Goal: Task Accomplishment & Management: Manage account settings

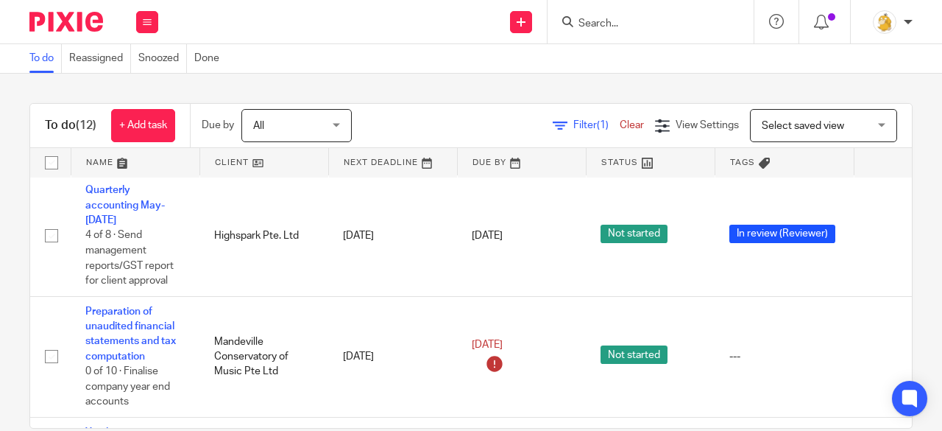
scroll to position [895, 0]
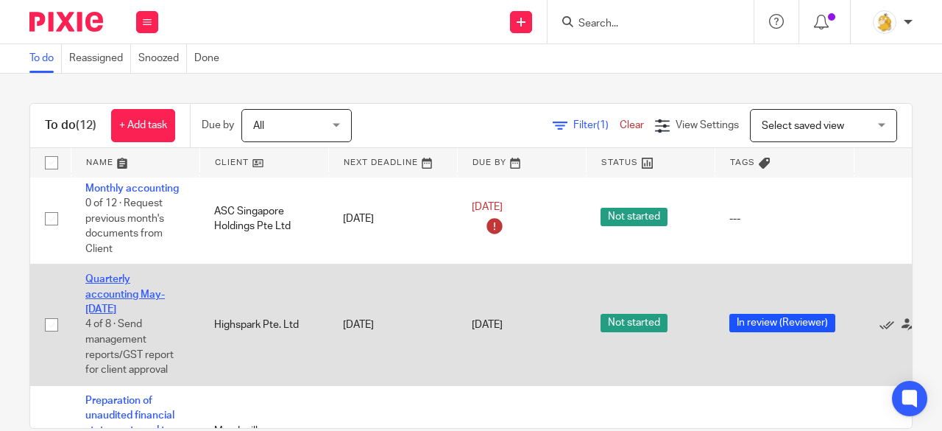
click at [125, 296] on link "Quarterly accounting May-[DATE]" at bounding box center [124, 294] width 79 height 40
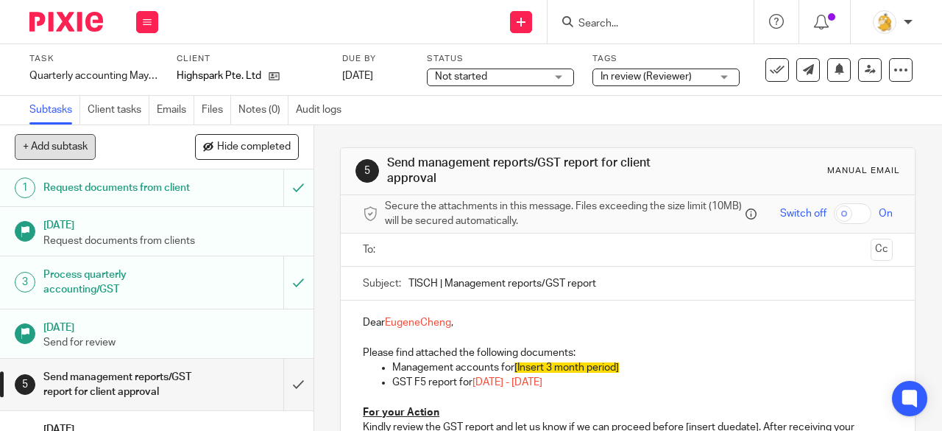
click at [75, 152] on button "+ Add subtask" at bounding box center [55, 146] width 81 height 25
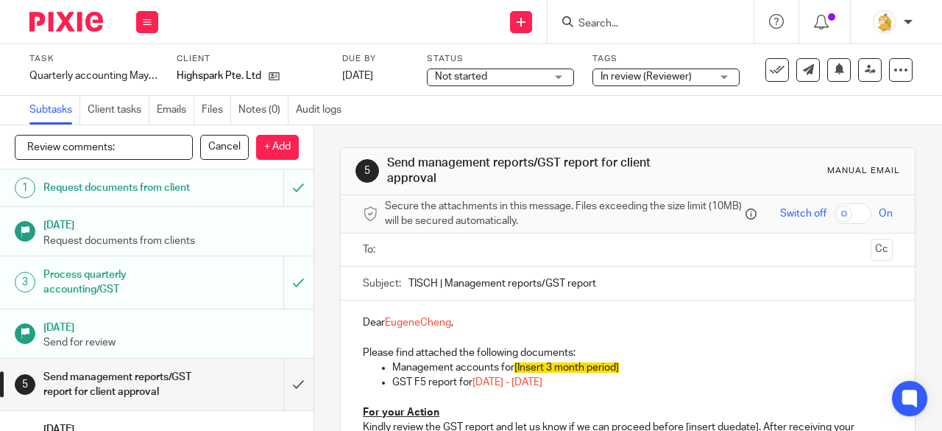
click at [147, 151] on input "Review comments:" at bounding box center [104, 147] width 178 height 25
type input "Review comments: [DATE]"
click at [272, 152] on p "+ Add" at bounding box center [277, 147] width 43 height 25
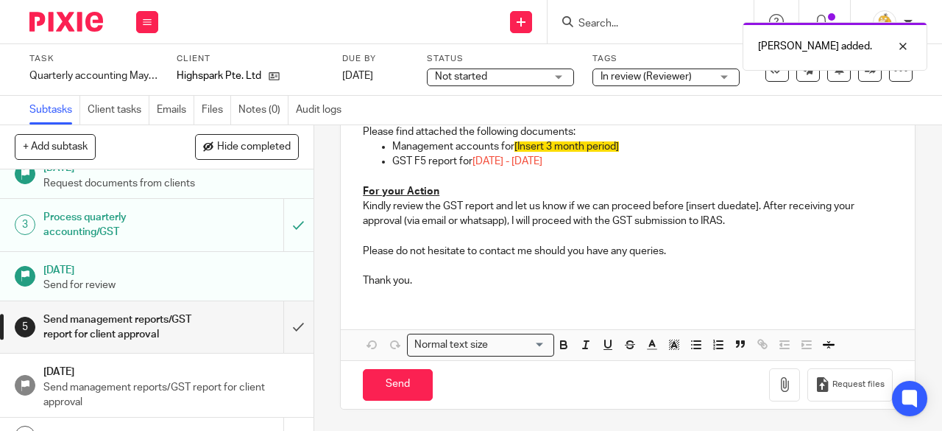
scroll to position [185, 0]
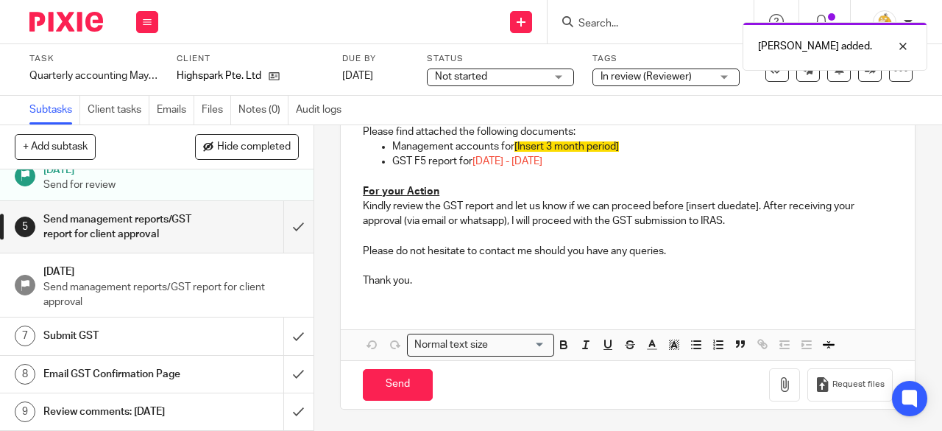
click at [108, 413] on h1 "Review comments: [DATE]" at bounding box center [118, 411] width 150 height 22
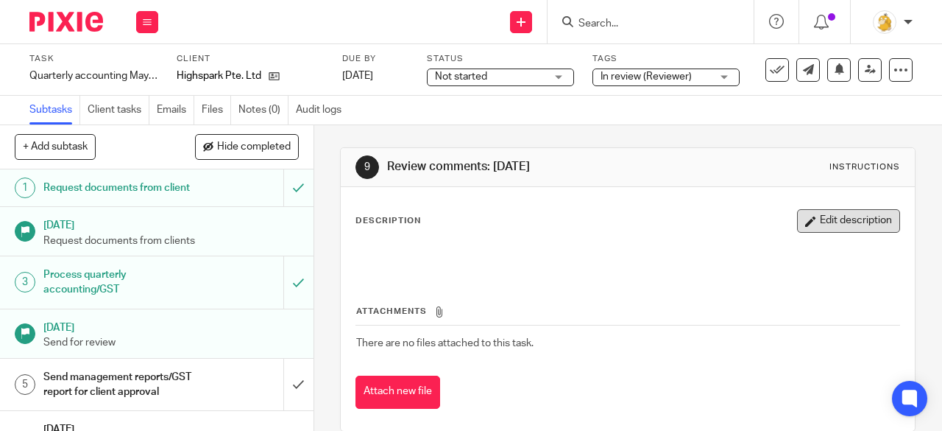
click at [829, 222] on button "Edit description" at bounding box center [848, 221] width 103 height 24
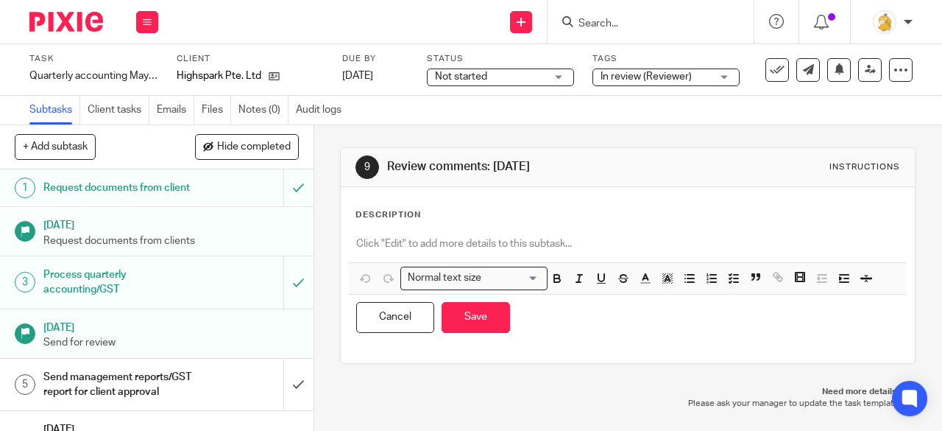
click at [475, 247] on p at bounding box center [627, 243] width 543 height 15
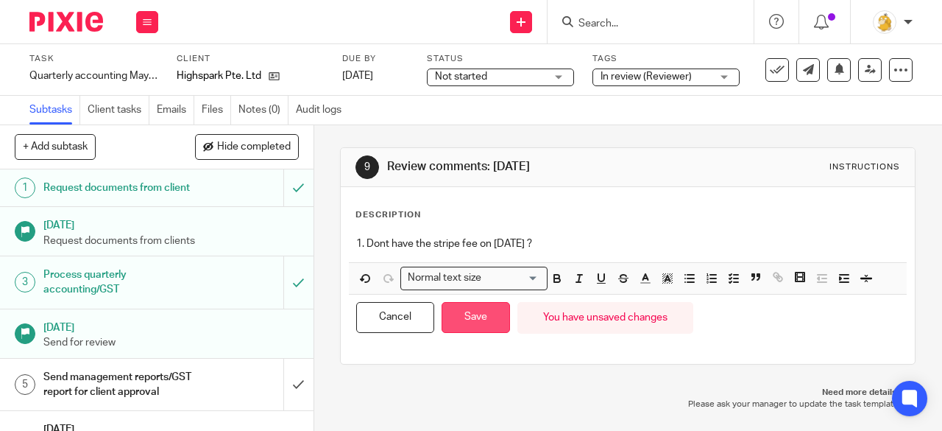
click at [473, 310] on button "Save" at bounding box center [476, 318] width 68 height 32
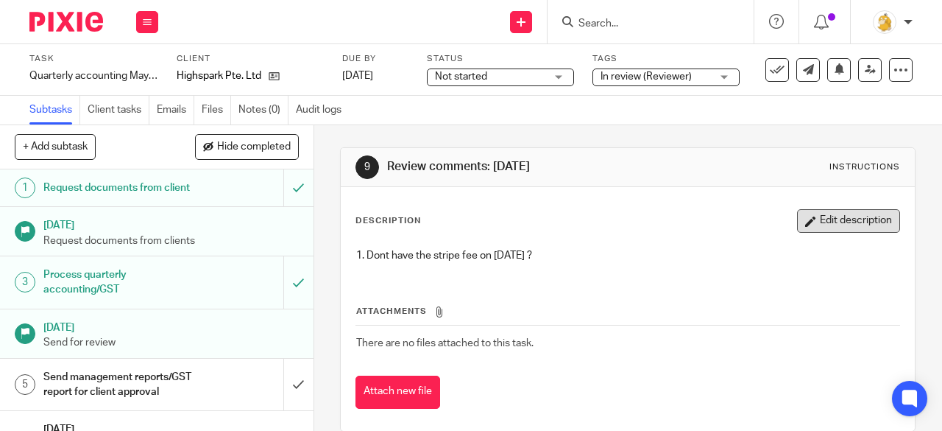
click at [805, 222] on icon "button" at bounding box center [810, 221] width 11 height 11
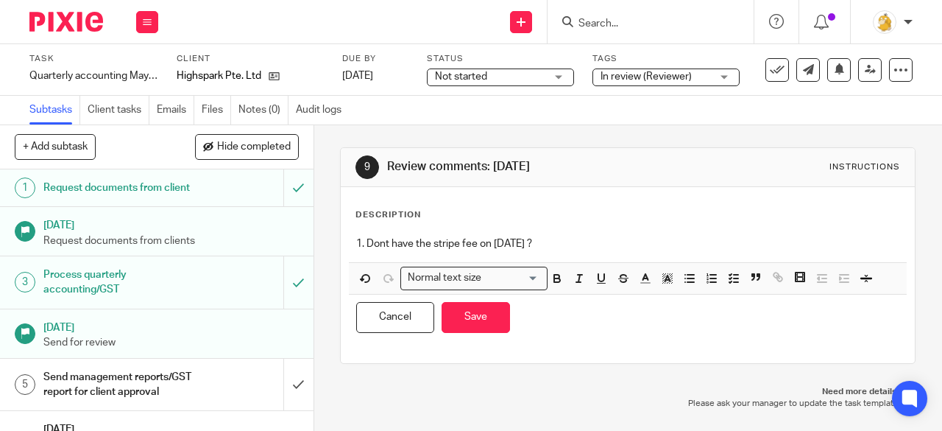
click at [574, 248] on p "1. Dont have the stripe fee on Jun'25 ?" at bounding box center [627, 243] width 543 height 15
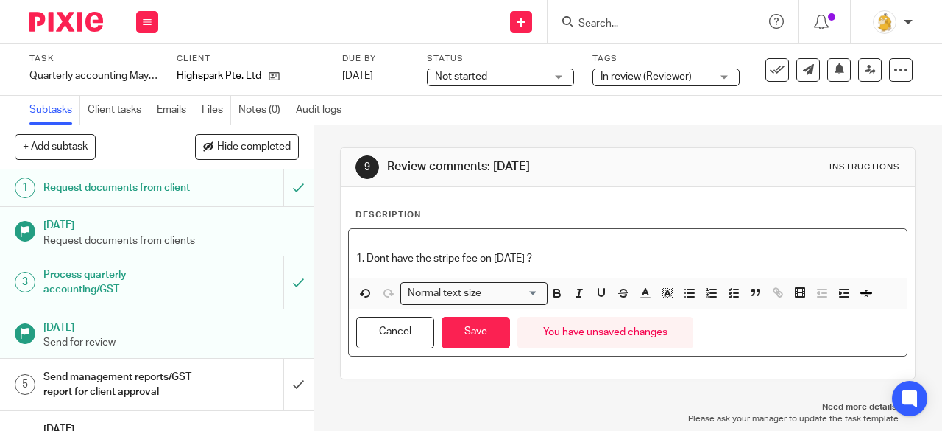
click at [537, 262] on p "1. Dont have the stripe fee on Jun'25 ?" at bounding box center [627, 258] width 543 height 15
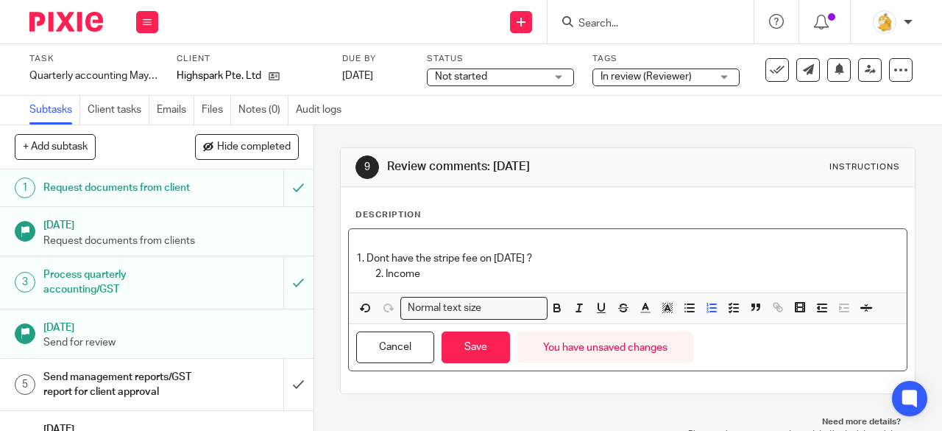
click at [386, 272] on p "Income" at bounding box center [643, 273] width 514 height 15
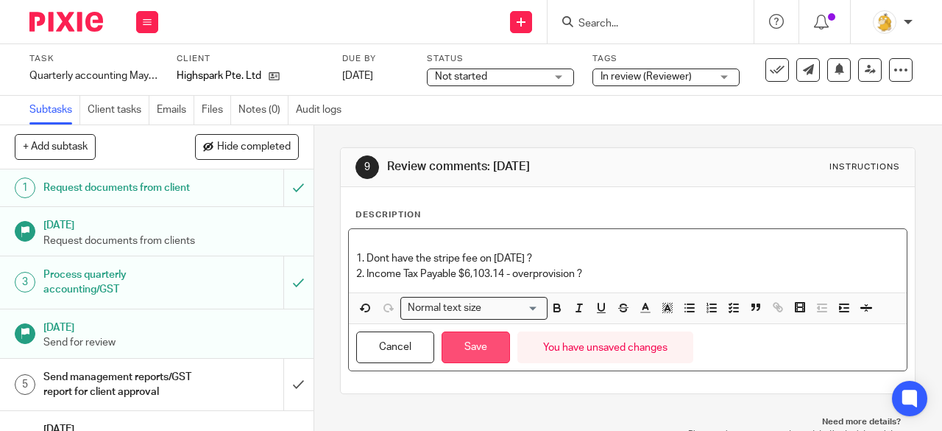
click at [478, 356] on button "Save" at bounding box center [476, 347] width 68 height 32
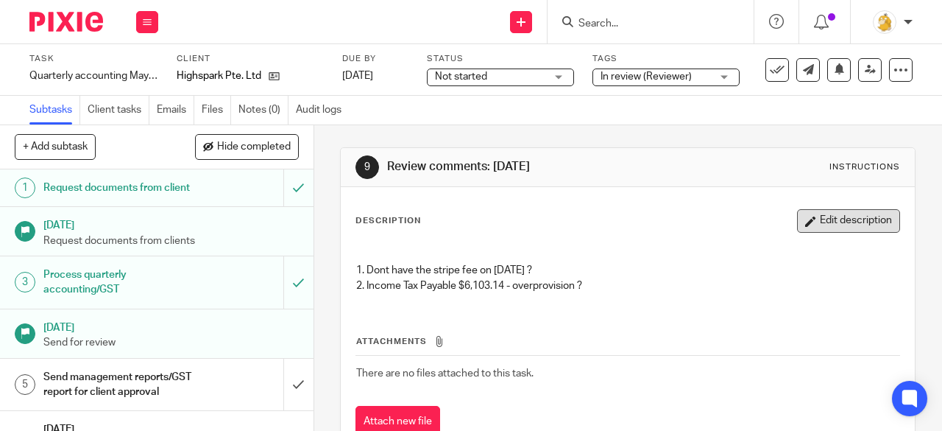
click at [797, 224] on button "Edit description" at bounding box center [848, 221] width 103 height 24
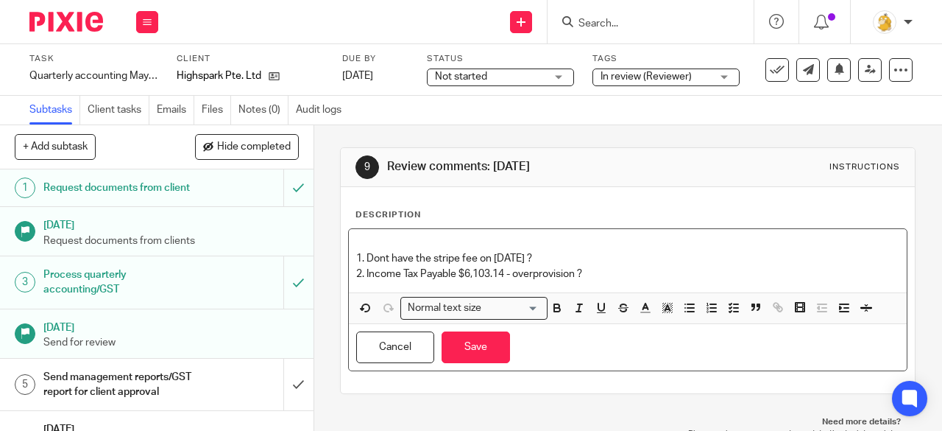
click at [573, 275] on p "2. Income Tax Payable $6,103.14 - overprovision ?" at bounding box center [627, 273] width 543 height 15
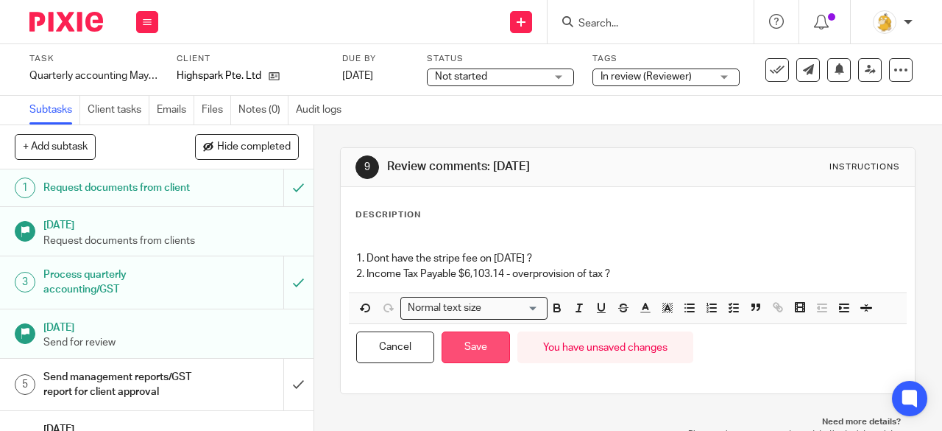
click at [471, 344] on button "Save" at bounding box center [476, 347] width 68 height 32
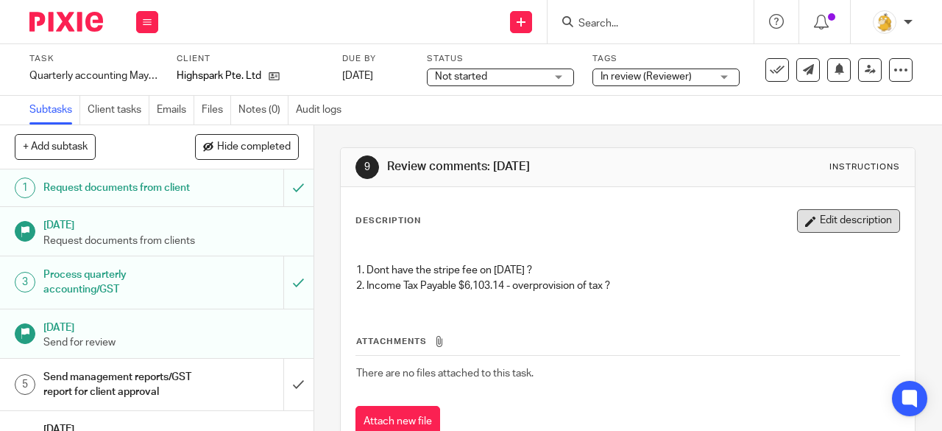
click at [801, 218] on button "Edit description" at bounding box center [848, 221] width 103 height 24
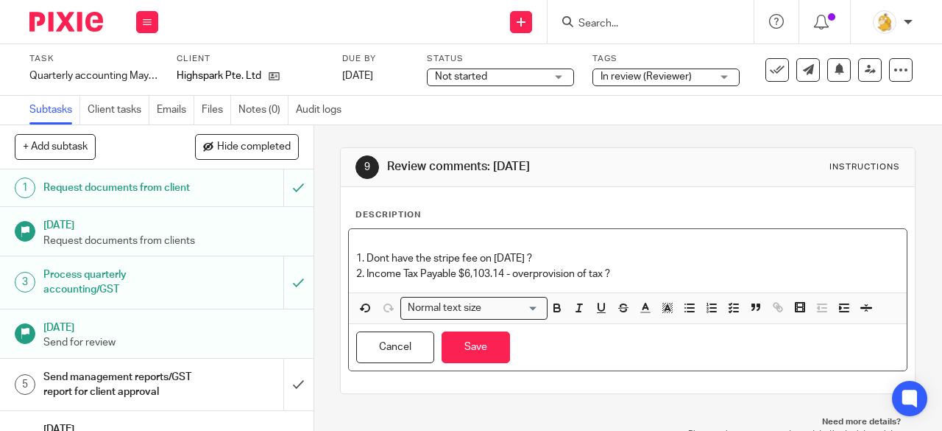
click at [617, 273] on p "2. Income Tax Payable $6,103.14 - overprovision of tax ?" at bounding box center [627, 273] width 543 height 15
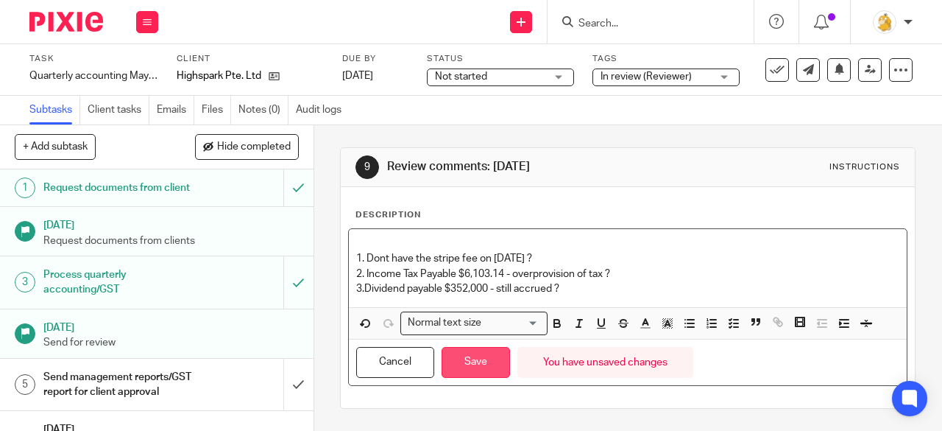
click at [475, 347] on button "Save" at bounding box center [476, 363] width 68 height 32
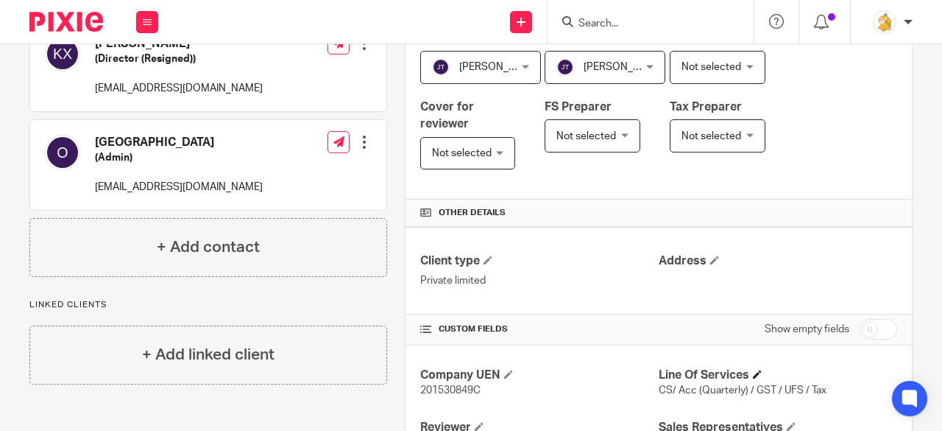
scroll to position [662, 0]
